Goal: Information Seeking & Learning: Learn about a topic

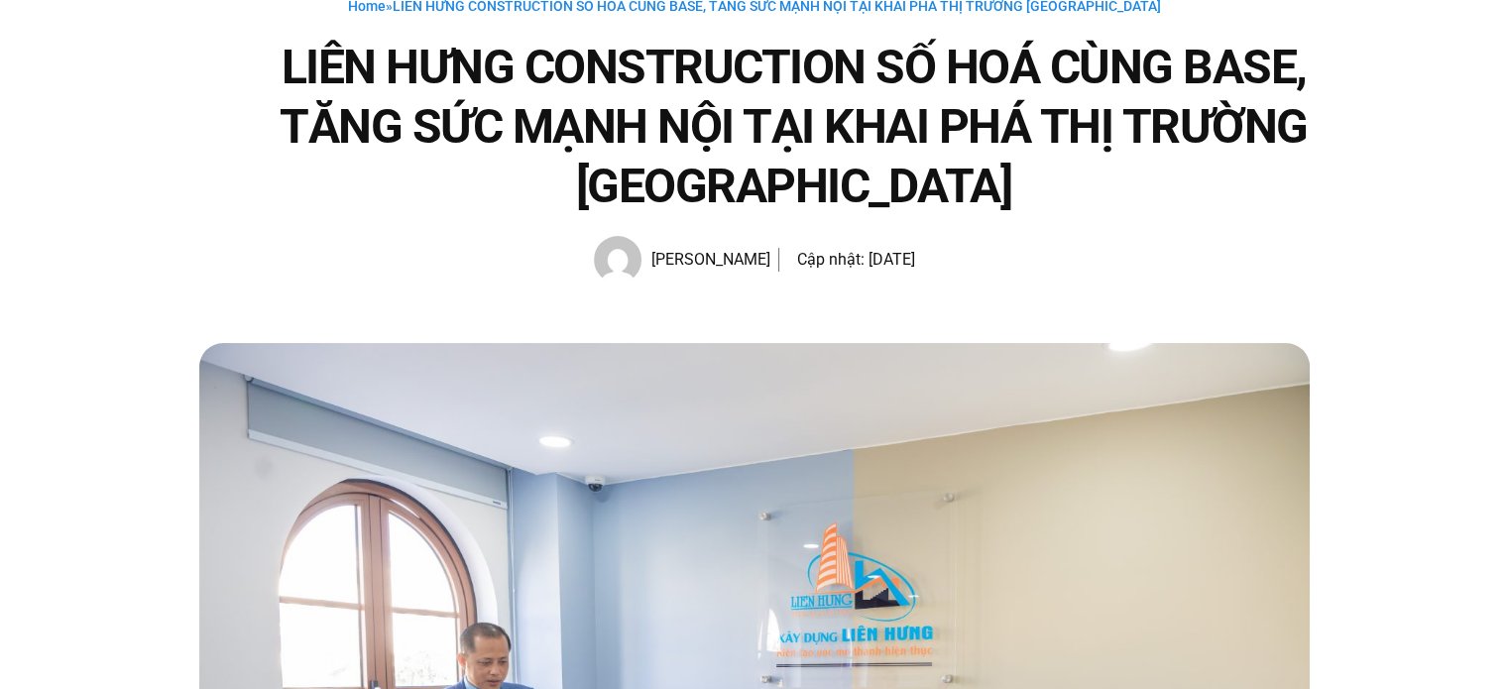
scroll to position [150, 0]
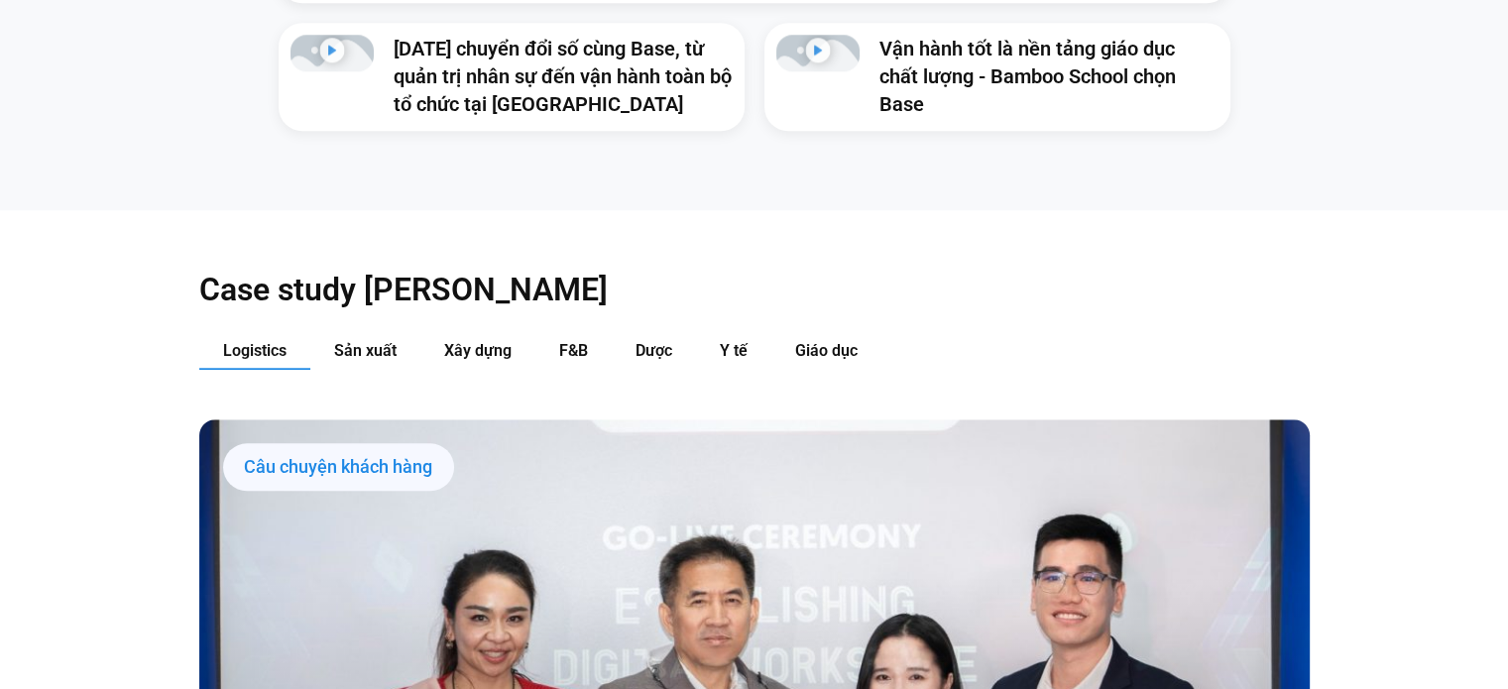
scroll to position [1919, 0]
click at [390, 342] on span "Sản xuất" at bounding box center [365, 351] width 62 height 19
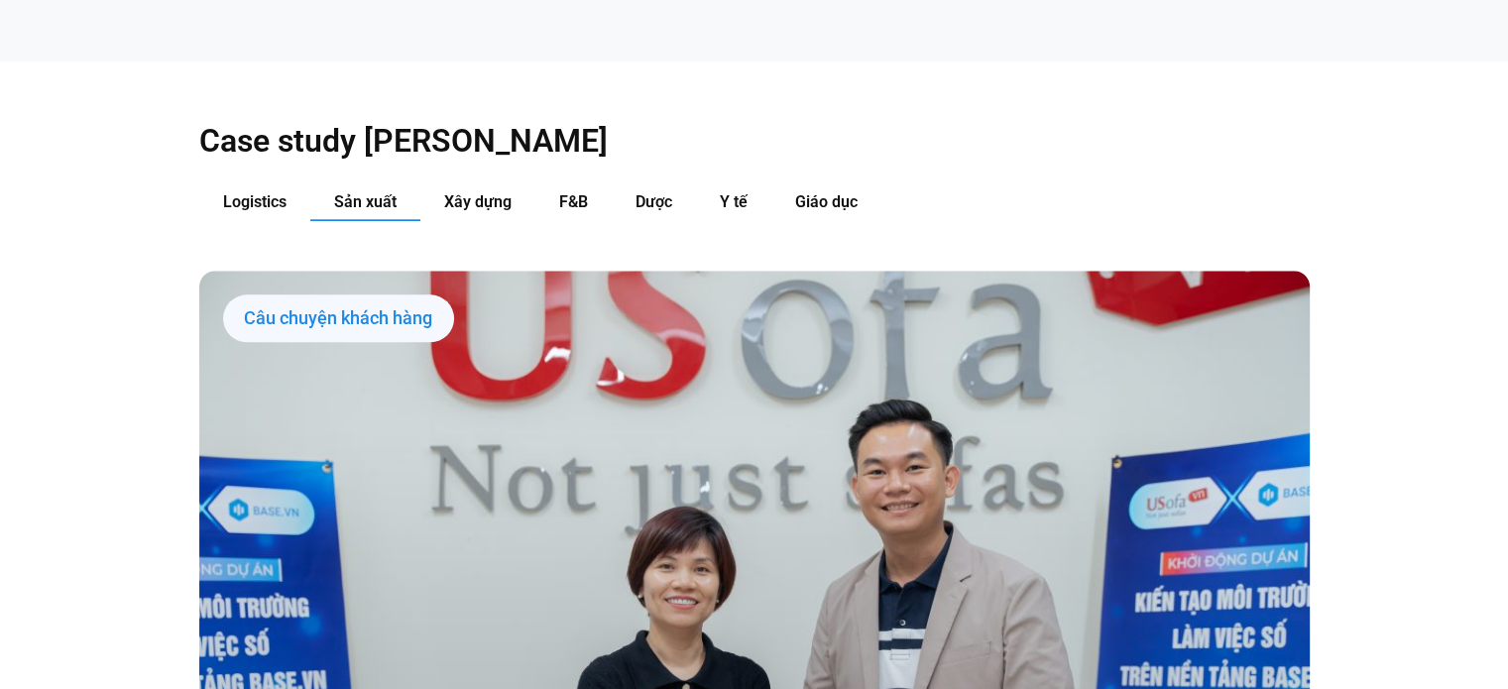
scroll to position [2066, 0]
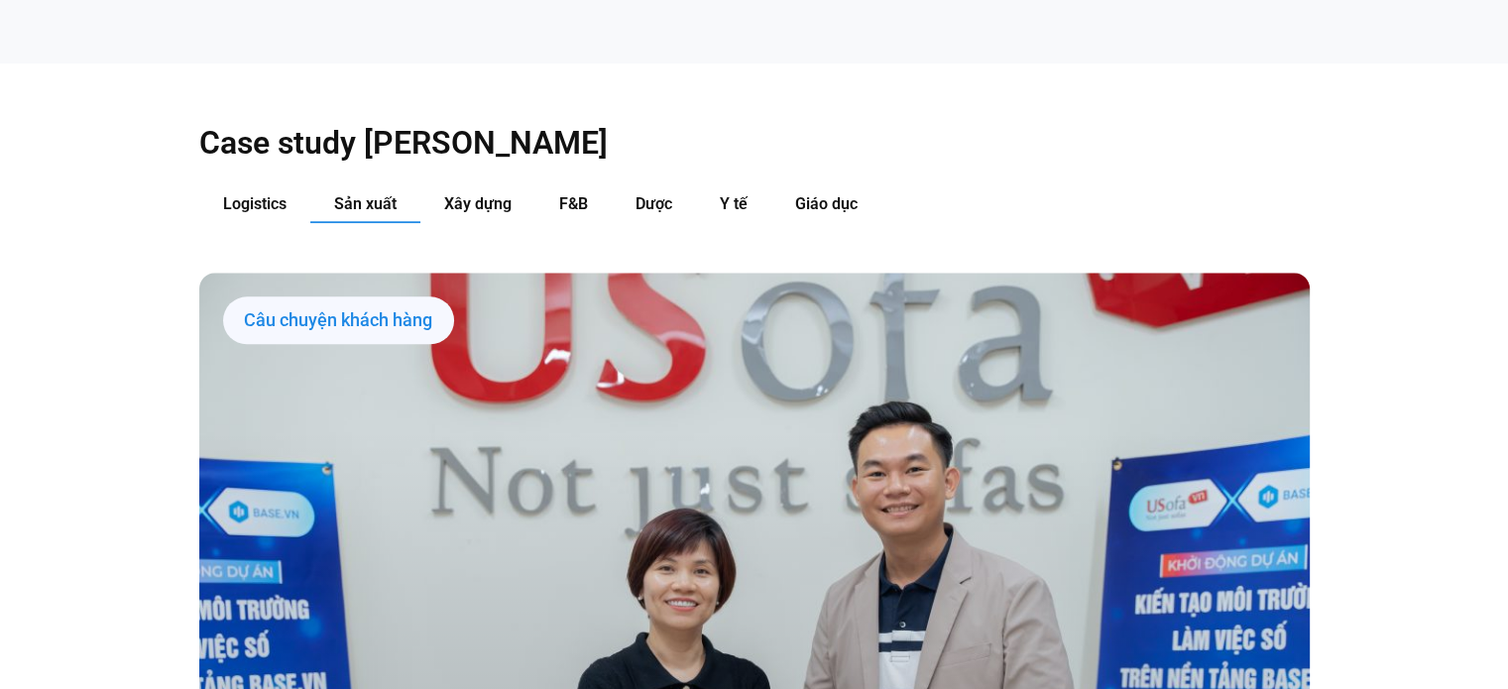
click at [381, 296] on div "Câu chuyện khách hàng" at bounding box center [338, 320] width 231 height 48
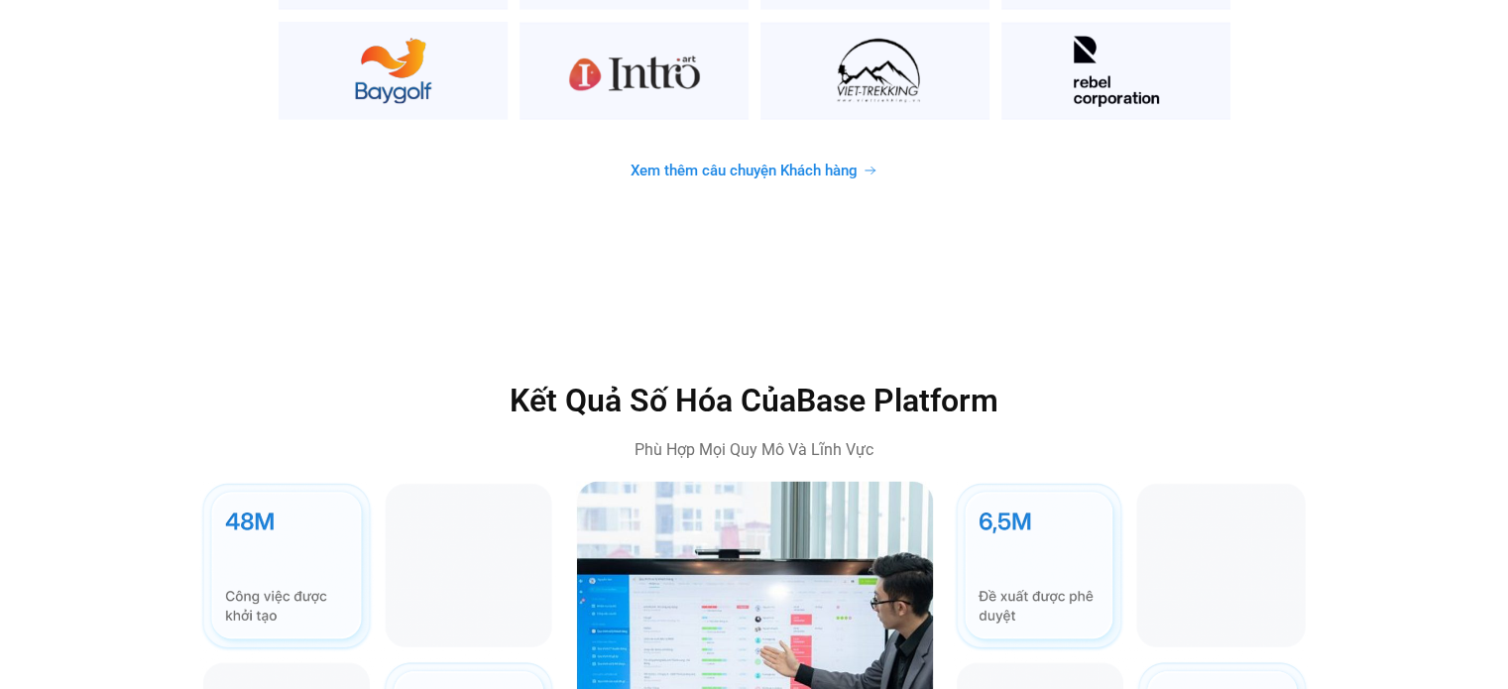
scroll to position [5515, 0]
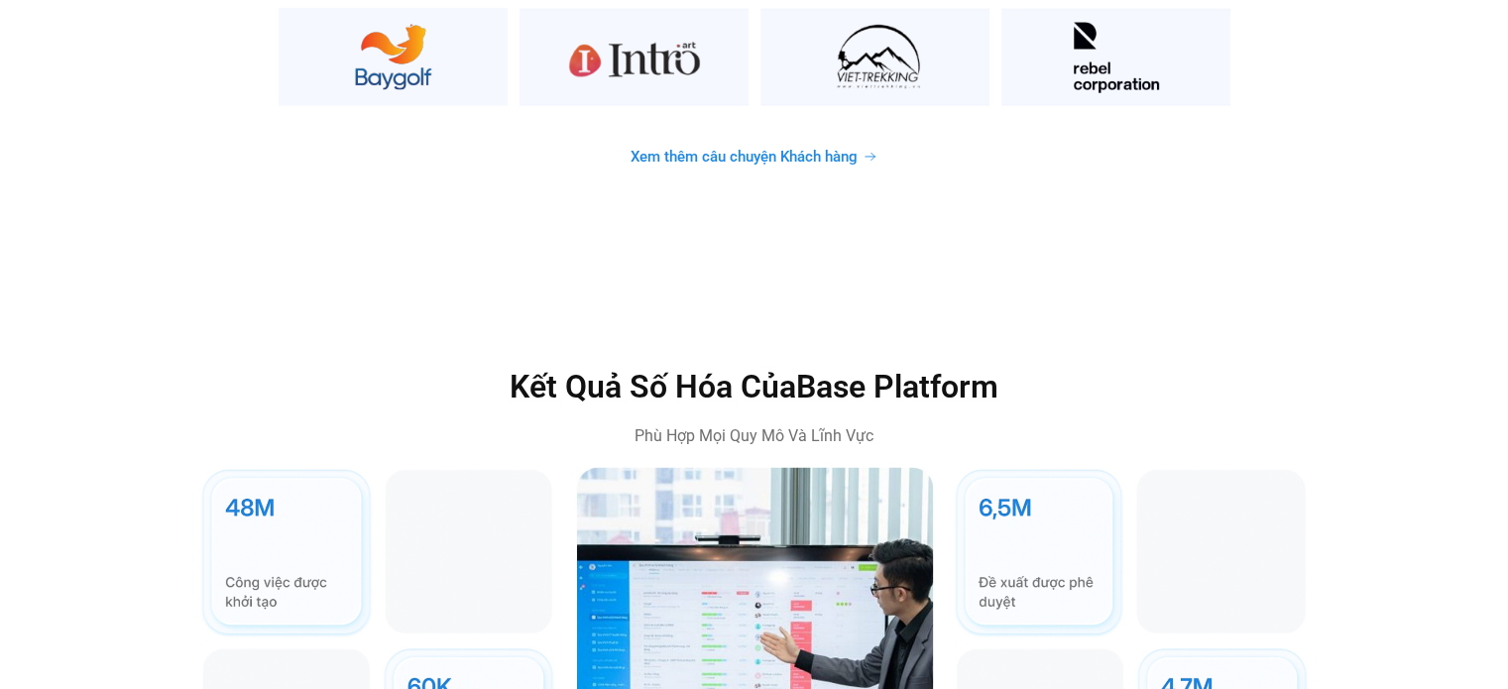
click at [697, 138] on link "Xem thêm câu chuyện Khách hàng" at bounding box center [754, 157] width 294 height 39
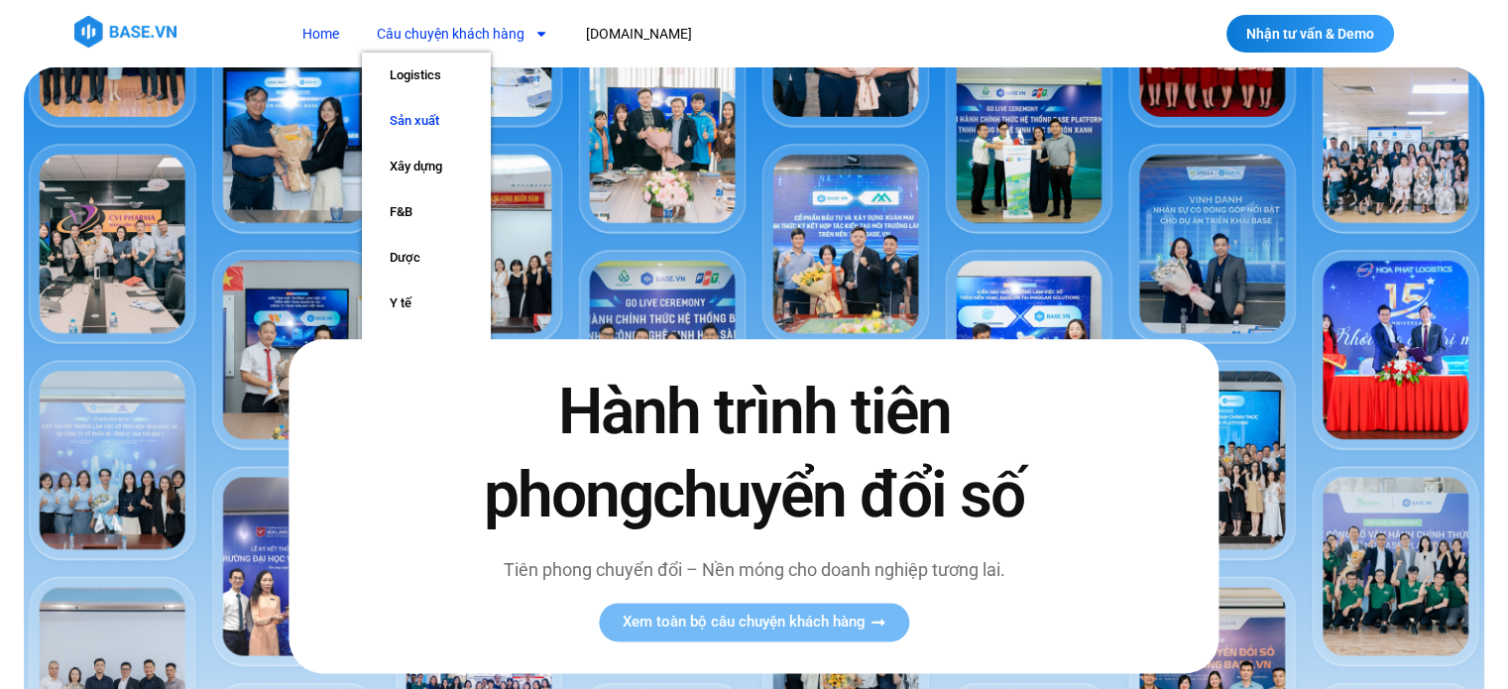
click at [428, 118] on link "Sản xuất" at bounding box center [426, 121] width 129 height 46
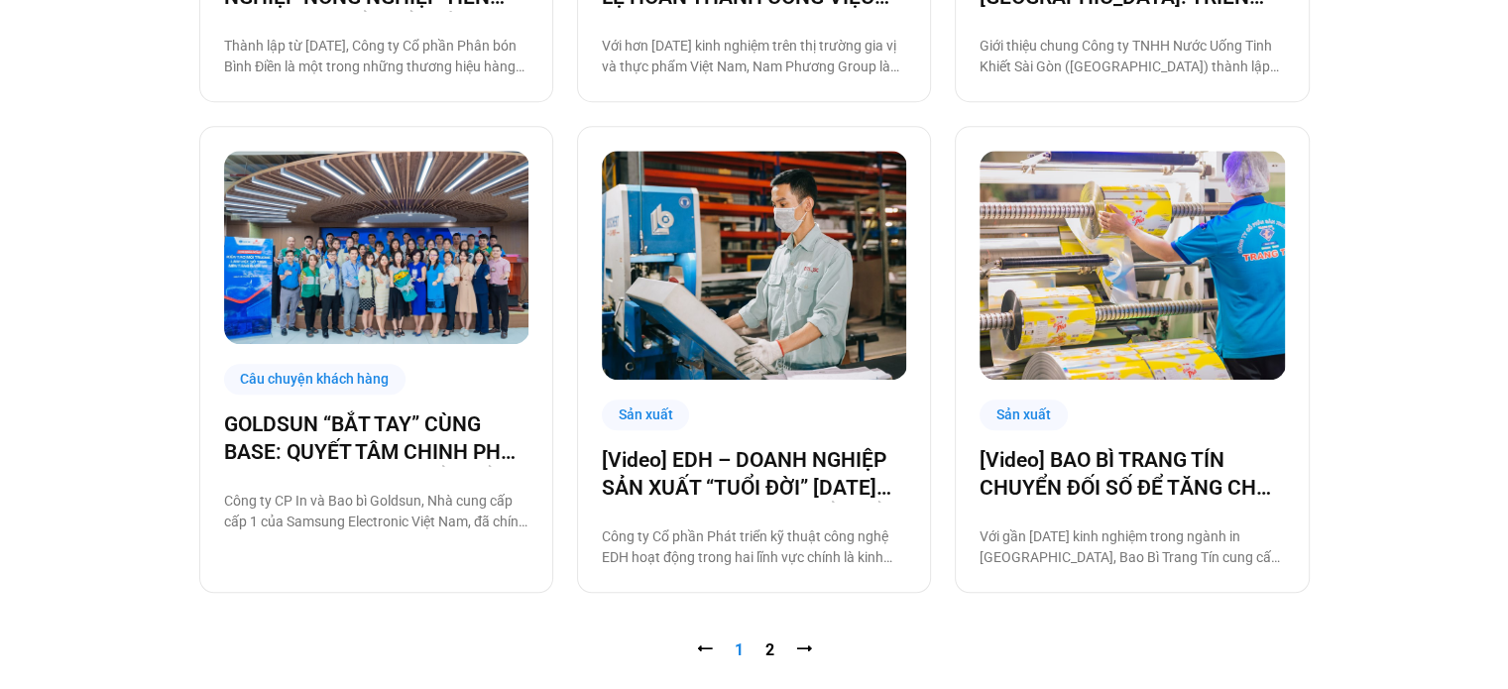
scroll to position [1912, 0]
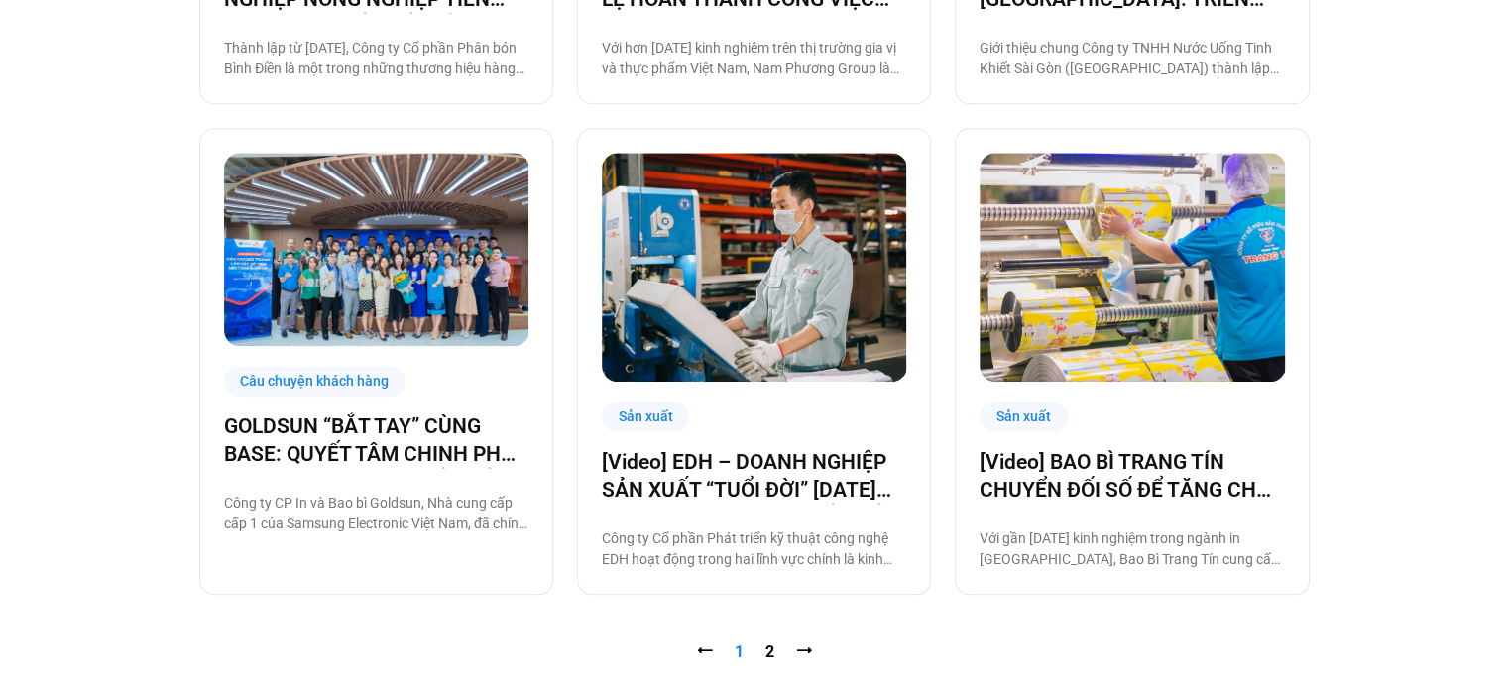
click at [396, 410] on div "Câu chuyện khách hàng GOLDSUN “BẮT TAY” CÙNG BASE: QUYẾT TÂM CHINH PHỤC CHẶNG Đ…" at bounding box center [376, 361] width 354 height 467
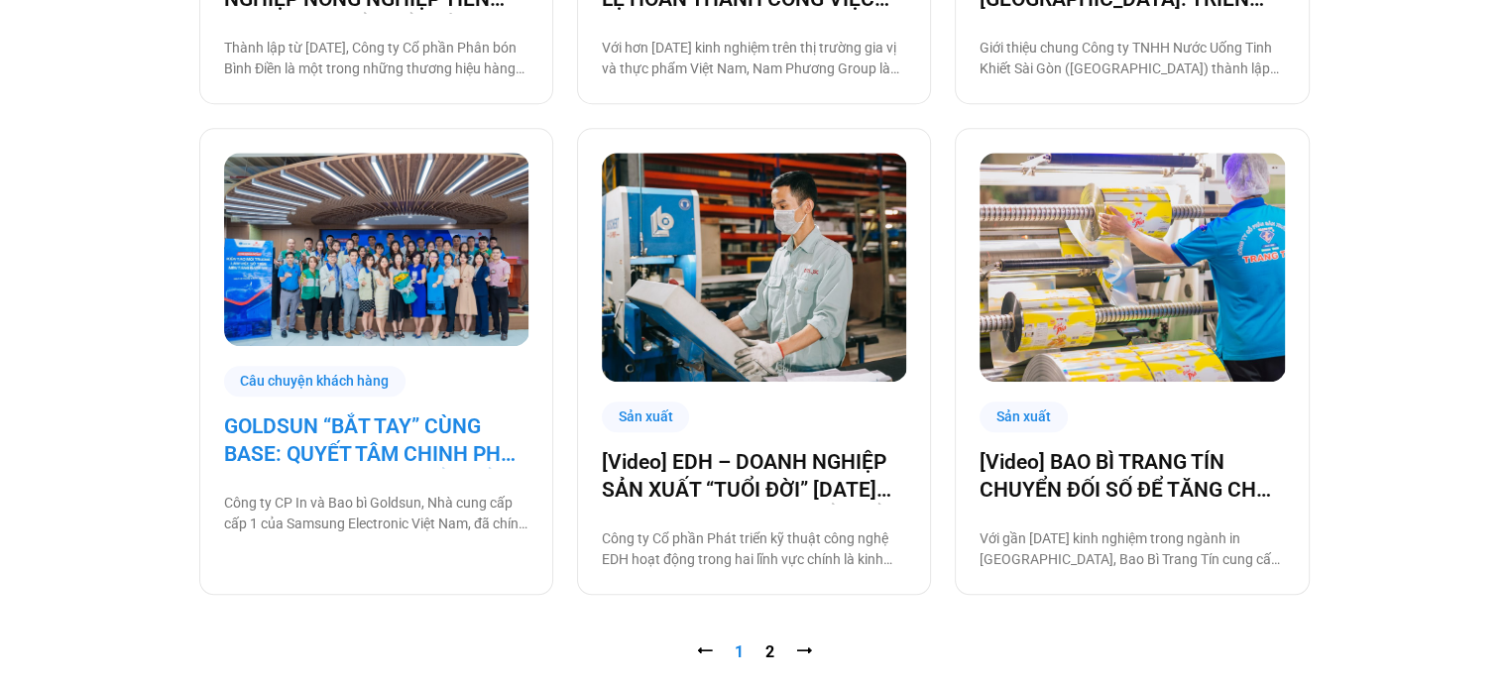
click at [400, 420] on link "GOLDSUN “BẮT TAY” CÙNG BASE: QUYẾT TÂM CHINH PHỤC CHẶNG ĐƯỜNG CHUYỂN ĐỔI SỐ TOÀ…" at bounding box center [376, 440] width 304 height 56
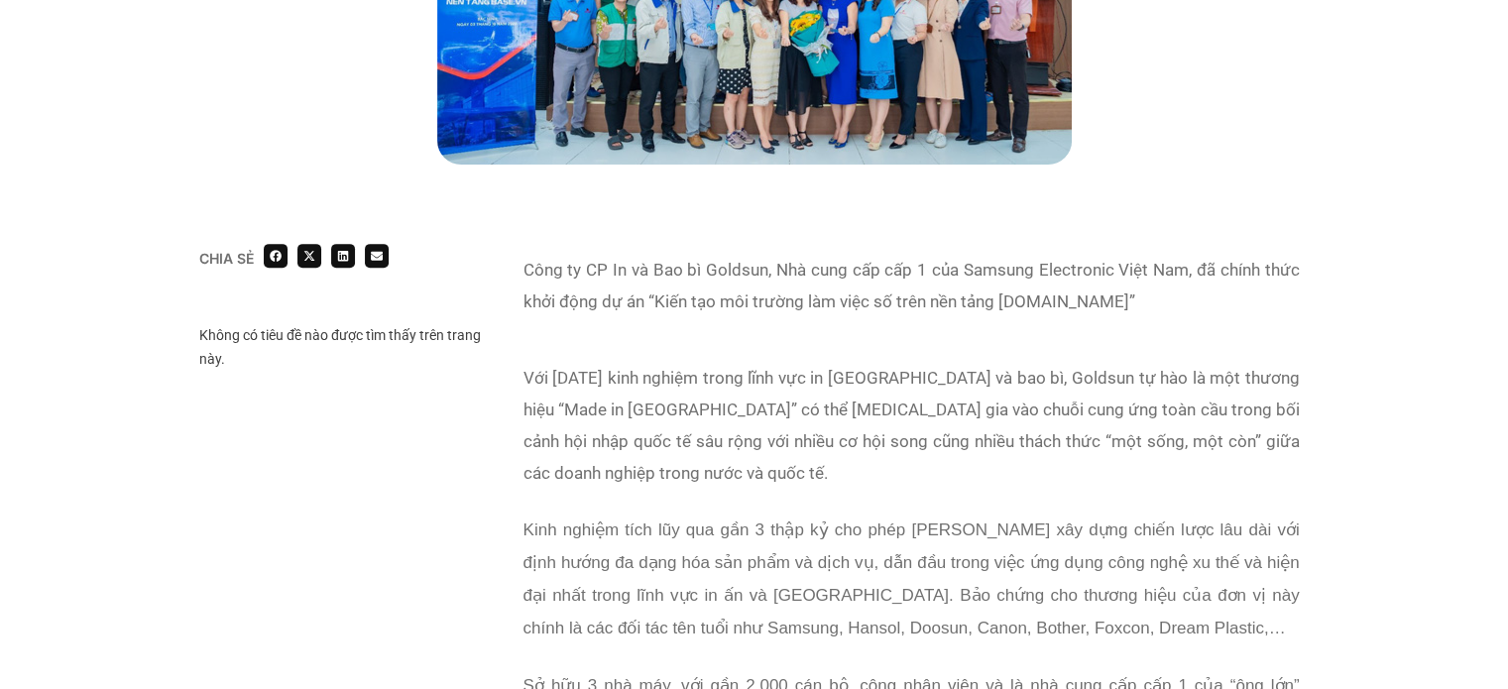
scroll to position [758, 0]
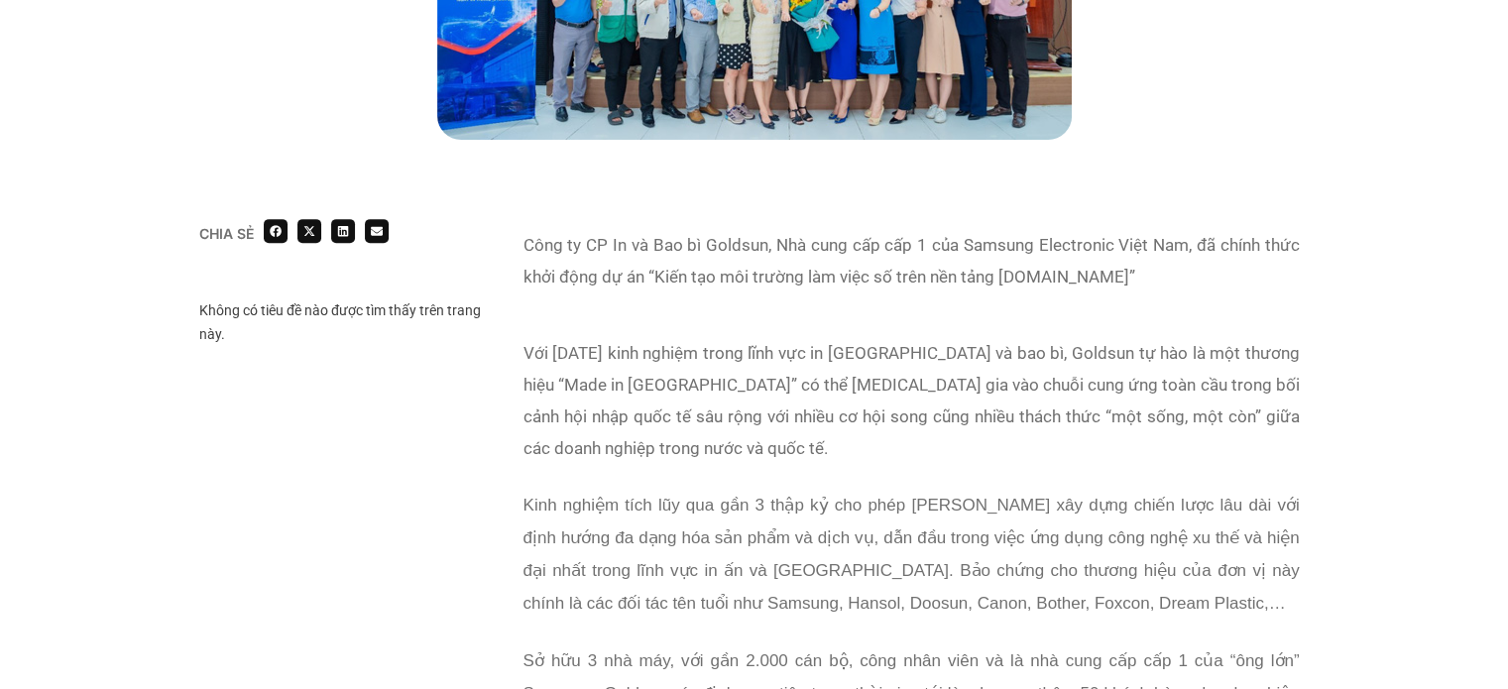
click at [889, 384] on p "Với 26 năm kinh nghiệm trong lĩnh vực in ấn và bao bì, Goldsun tự hào là một th…" at bounding box center [912, 400] width 776 height 127
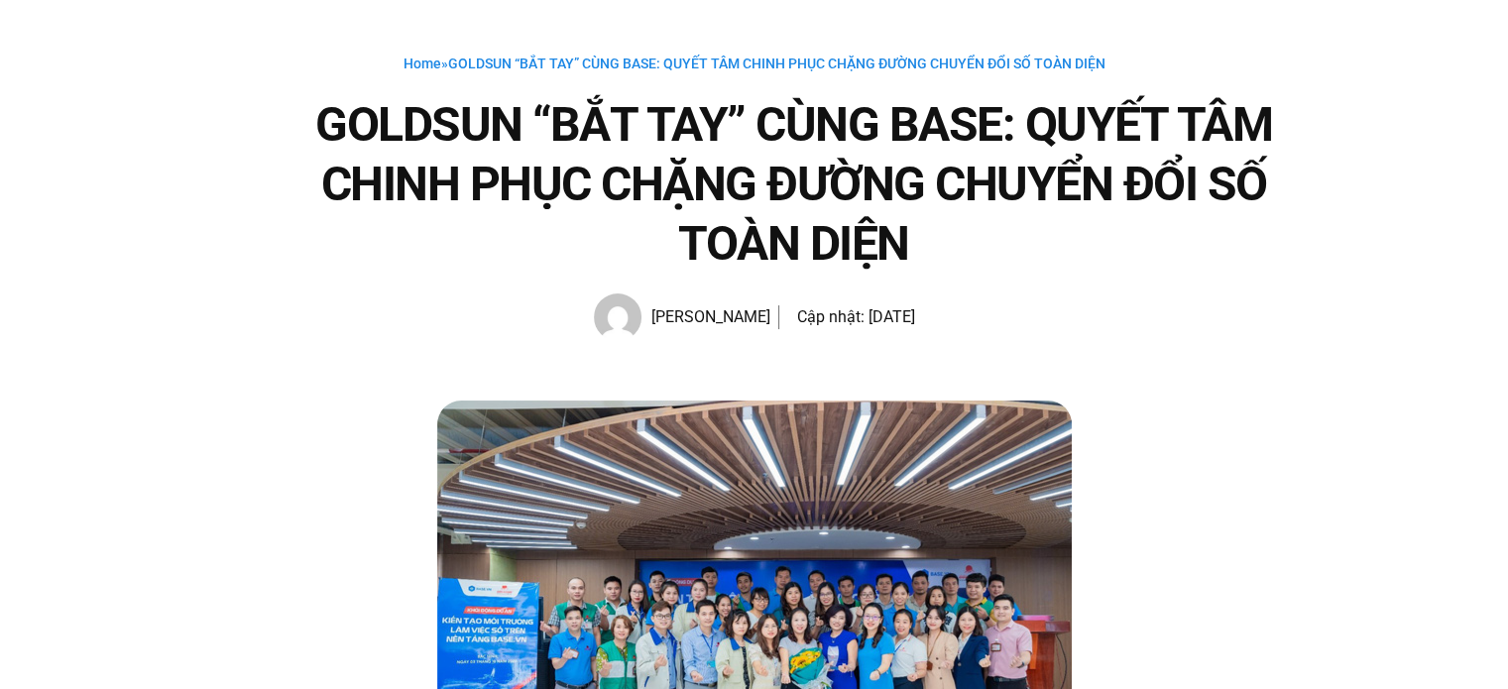
scroll to position [0, 0]
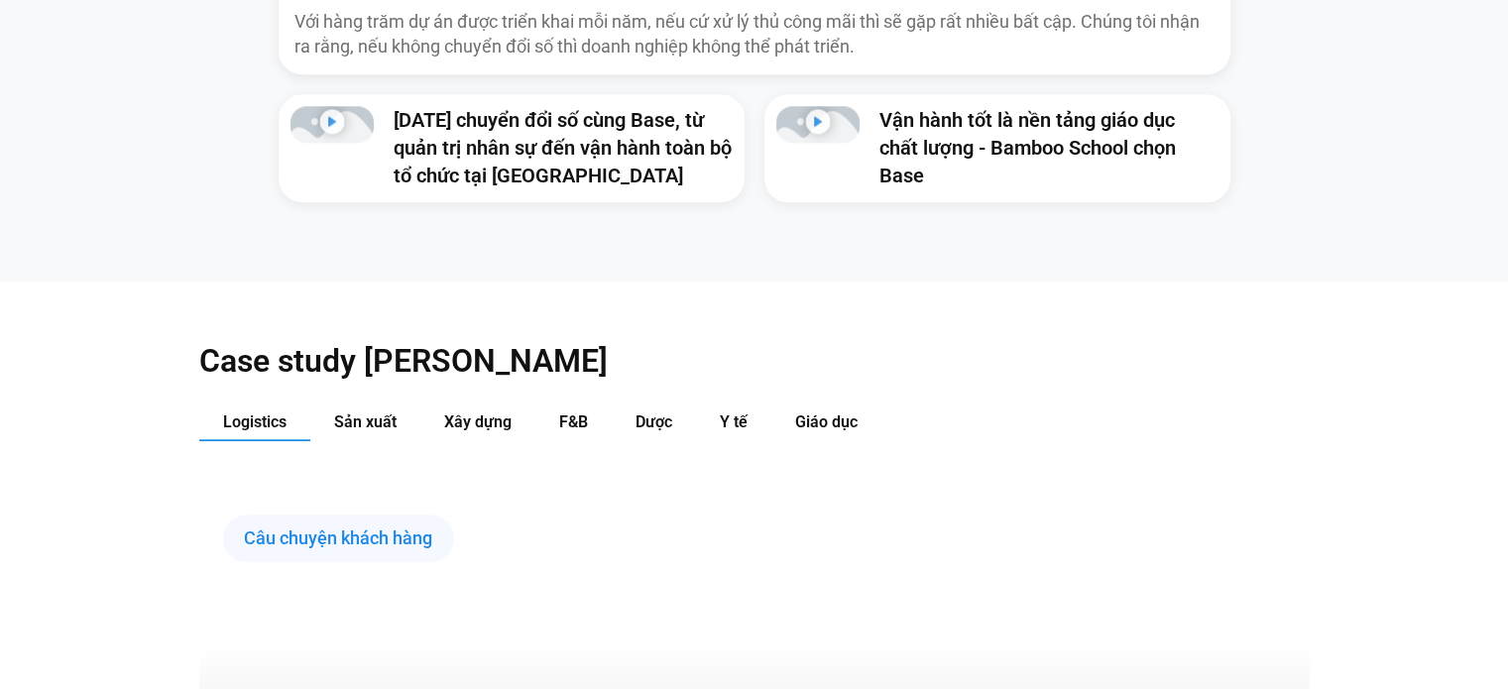
scroll to position [1850, 0]
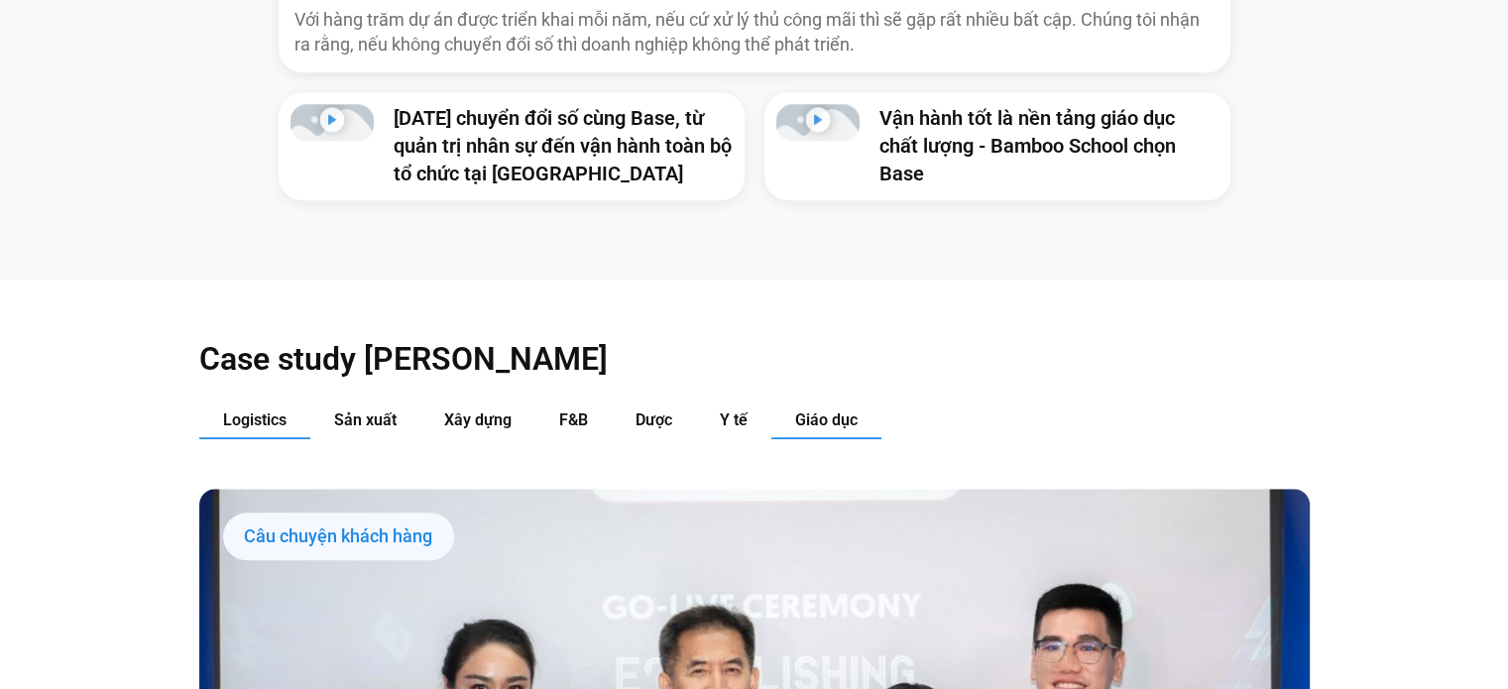
click at [804, 403] on button "Giáo dục" at bounding box center [826, 421] width 110 height 37
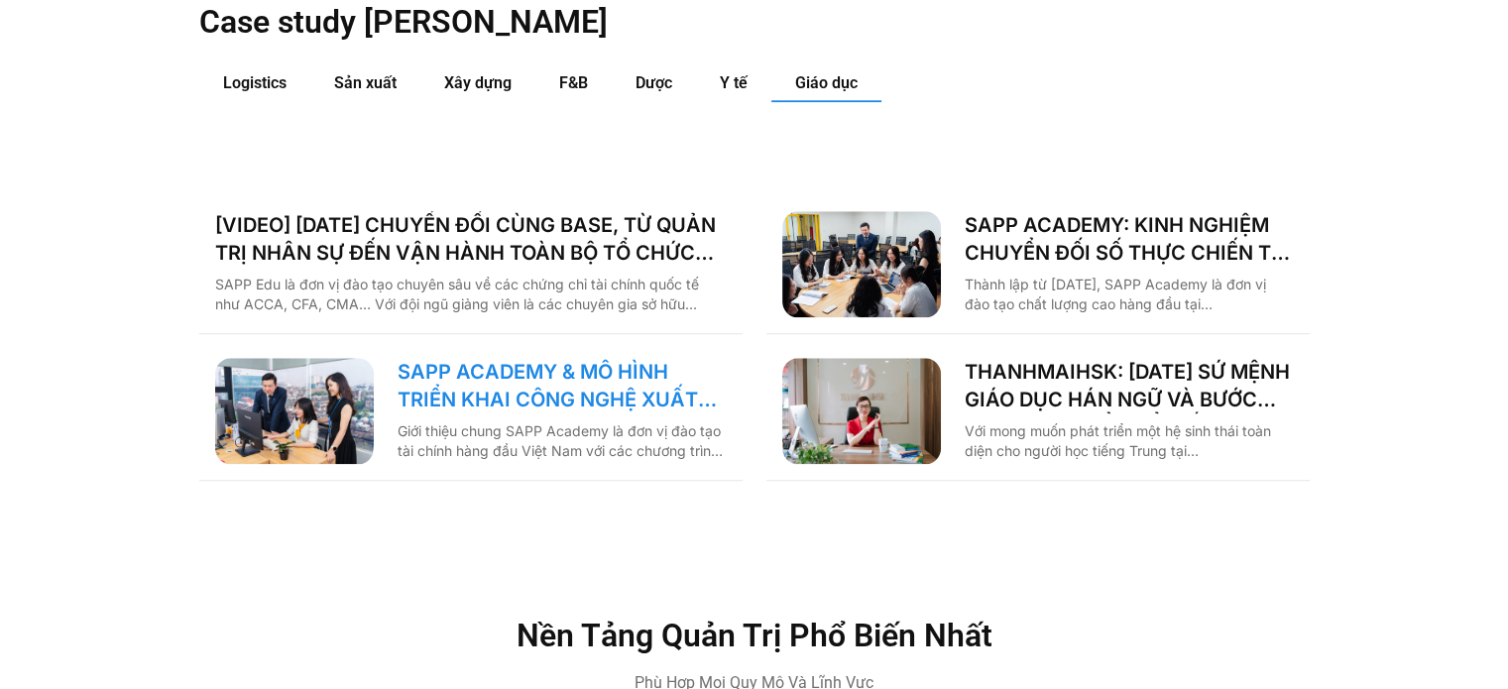
scroll to position [2185, 0]
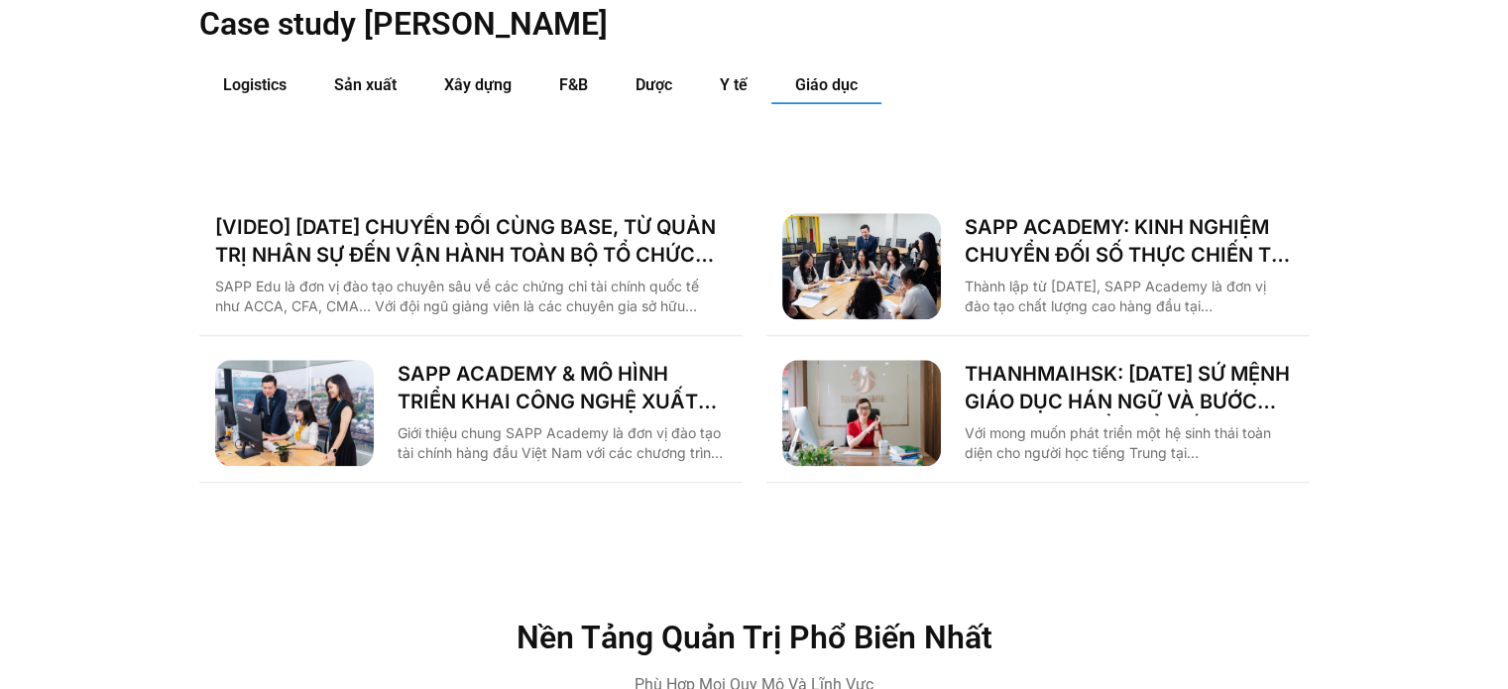
click at [731, 622] on h2 "Nền Tảng Quản Trị Phổ Biến Nhất" at bounding box center [754, 638] width 843 height 32
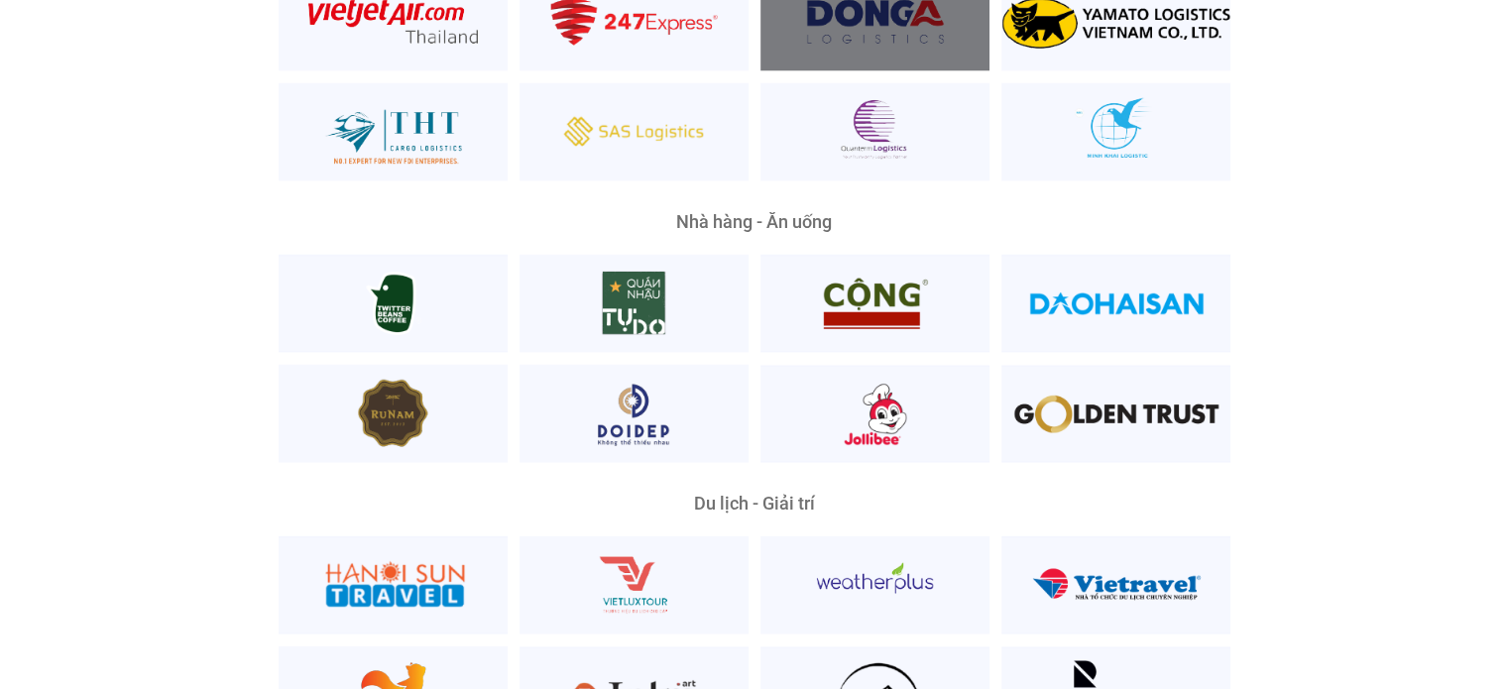
scroll to position [4251, 0]
